Goal: Check status: Check status

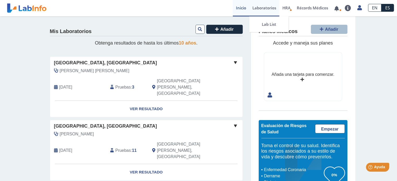
click at [259, 7] on link "Laboratorios" at bounding box center [264, 8] width 30 height 16
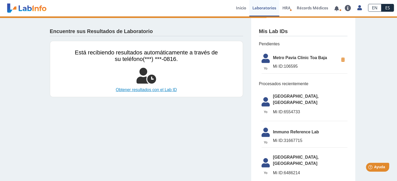
click at [170, 89] on link "Obtener resultados con el Lab ID" at bounding box center [146, 90] width 143 height 6
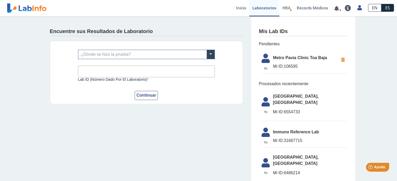
click at [293, 59] on span "Metro Pavia Clinic Toa Baja" at bounding box center [306, 58] width 66 height 6
click at [212, 51] on span at bounding box center [211, 54] width 8 height 9
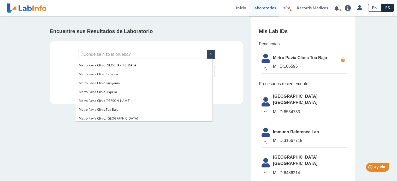
scroll to position [384, 0]
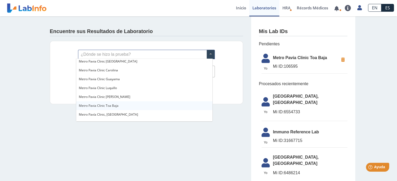
click at [165, 106] on div "Metro Pavia Clinic Toa Baja" at bounding box center [144, 106] width 136 height 9
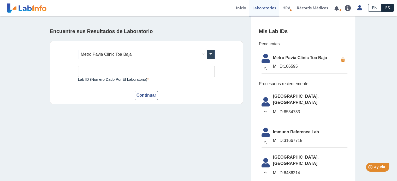
click at [144, 70] on input "Lab ID (número dado por el laboratorio)" at bounding box center [146, 72] width 137 height 12
type input "106595"
click at [139, 98] on button "Continuar" at bounding box center [146, 95] width 23 height 9
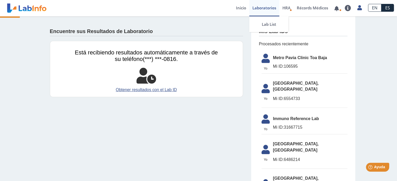
click at [255, 9] on link "Laboratorios" at bounding box center [264, 8] width 30 height 16
click at [243, 8] on link "Inicio" at bounding box center [241, 8] width 16 height 16
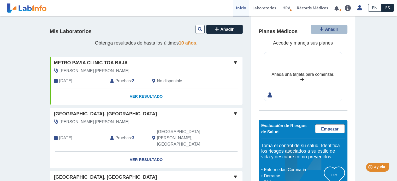
click at [139, 96] on link "Ver Resultado" at bounding box center [146, 97] width 192 height 16
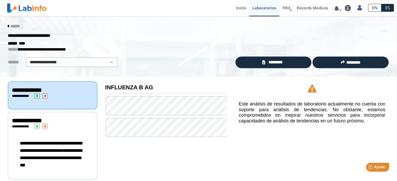
scroll to position [7, 0]
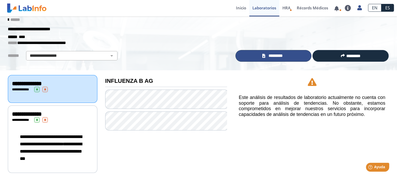
click at [277, 52] on link "*********" at bounding box center [274, 56] width 76 height 12
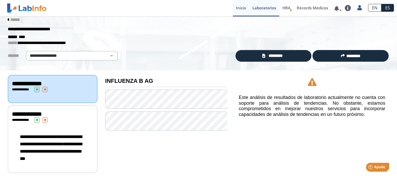
click at [244, 6] on link "Inicio" at bounding box center [241, 8] width 16 height 16
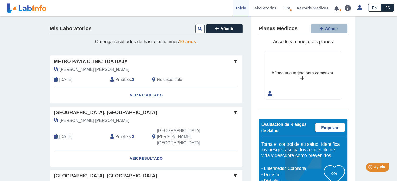
click at [132, 80] on b "2" at bounding box center [133, 80] width 2 height 4
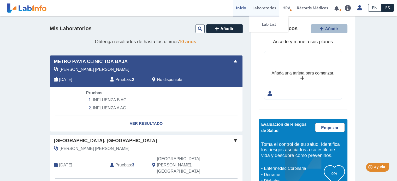
click at [268, 10] on link "Laboratorios" at bounding box center [264, 8] width 30 height 16
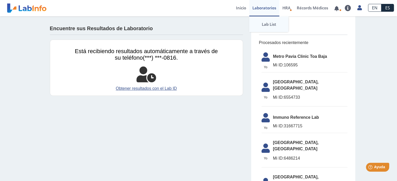
click at [270, 25] on link "Lab List" at bounding box center [268, 24] width 39 height 16
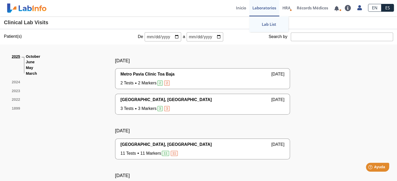
click at [268, 25] on link "Lab List" at bounding box center [268, 24] width 39 height 16
click at [237, 8] on link "Inicio" at bounding box center [241, 8] width 16 height 16
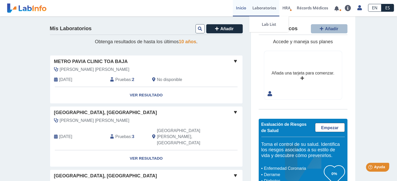
click at [257, 7] on link "Laboratorios" at bounding box center [264, 8] width 30 height 16
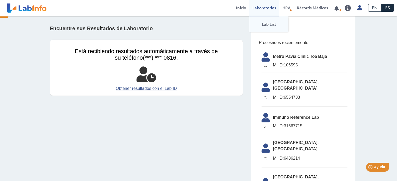
click at [266, 24] on link "Lab List" at bounding box center [268, 24] width 39 height 16
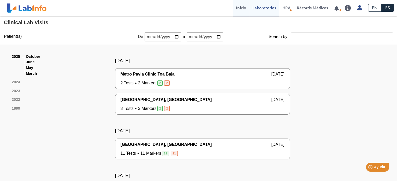
click at [243, 8] on link "Inicio" at bounding box center [241, 8] width 16 height 16
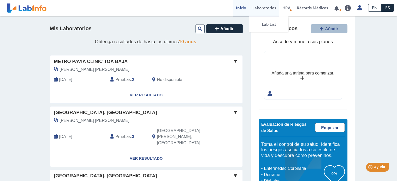
click at [263, 9] on link "Laboratorios" at bounding box center [264, 8] width 30 height 16
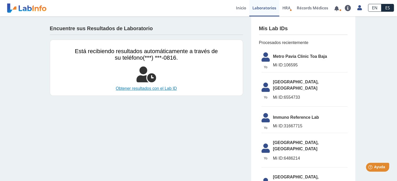
click at [145, 88] on link "Obtener resultados con el Lab ID" at bounding box center [146, 89] width 143 height 6
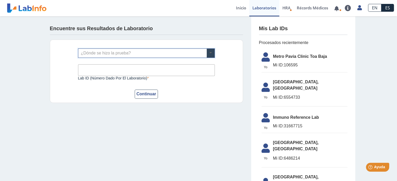
click at [207, 55] on span at bounding box center [211, 53] width 8 height 9
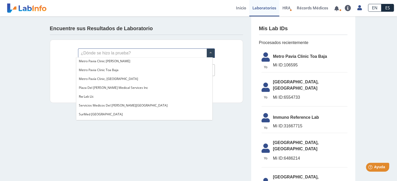
scroll to position [425, 0]
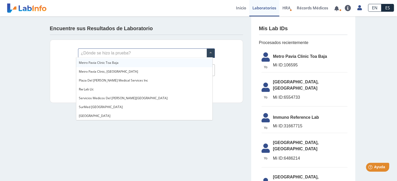
click at [226, 54] on div "¿Dónde se hizo la prueba? Lab ID (número dado por el laboratorio) Este campo es…" at bounding box center [146, 71] width 193 height 63
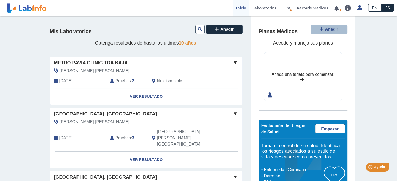
click at [132, 82] on b "2" at bounding box center [133, 81] width 2 height 4
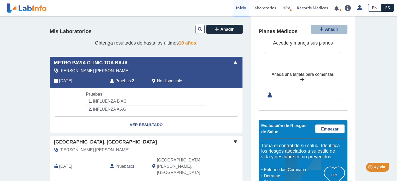
click at [236, 8] on link "Inicio" at bounding box center [241, 8] width 16 height 16
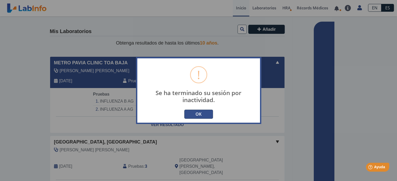
type input "[EMAIL_ADDRESS][DOMAIN_NAME]"
